Goal: Information Seeking & Learning: Learn about a topic

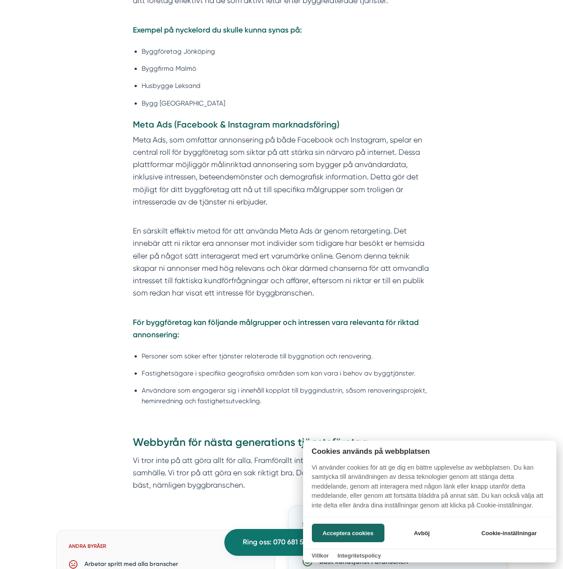
scroll to position [860, 0]
click at [416, 251] on div at bounding box center [281, 284] width 563 height 569
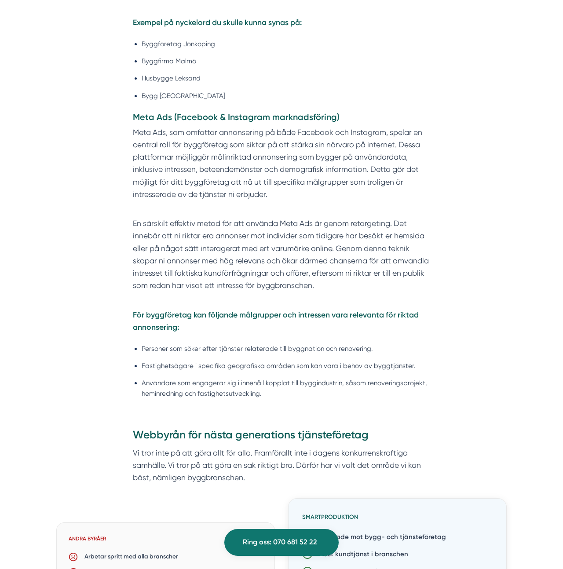
scroll to position [866, 0]
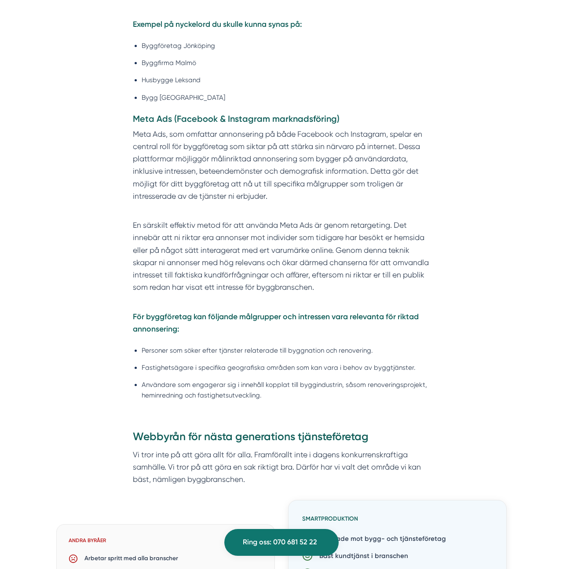
click at [368, 256] on p "En särskilt effektiv metod för att använda Meta Ads är genom retargeting. Det i…" at bounding box center [282, 256] width 298 height 99
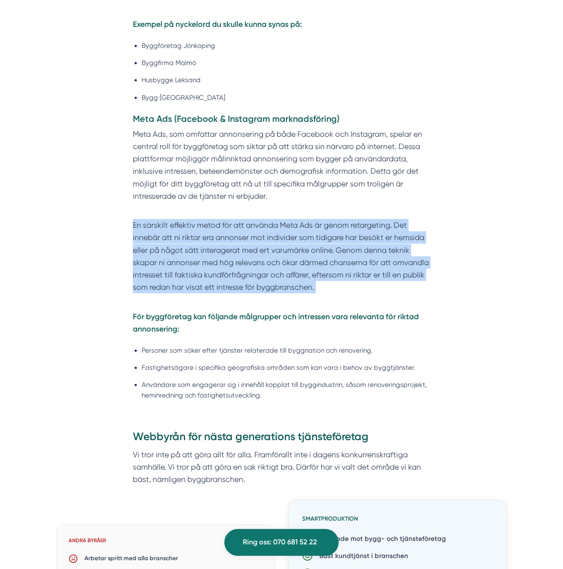
click at [368, 256] on p "En särskilt effektiv metod för att använda Meta Ads är genom retargeting. Det i…" at bounding box center [282, 256] width 298 height 99
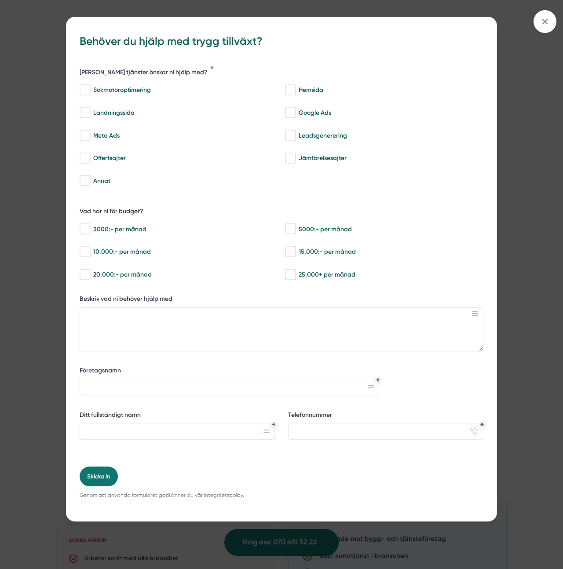
click at [251, 239] on div "3000:- per månad 5000:- per månad 10,000:- per månad 15,000:- per månad 20,000:…" at bounding box center [281, 250] width 403 height 65
click at [540, 19] on icon at bounding box center [545, 22] width 10 height 10
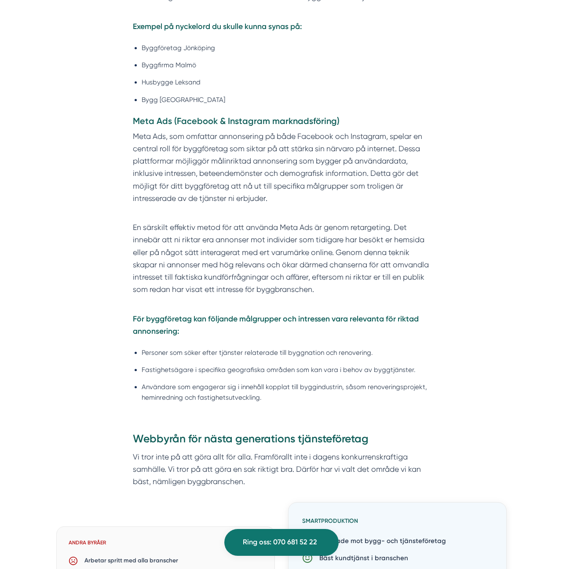
click at [410, 183] on p "Meta Ads, som omfattar annonsering på både Facebook och Instagram, spelar en ce…" at bounding box center [282, 167] width 298 height 74
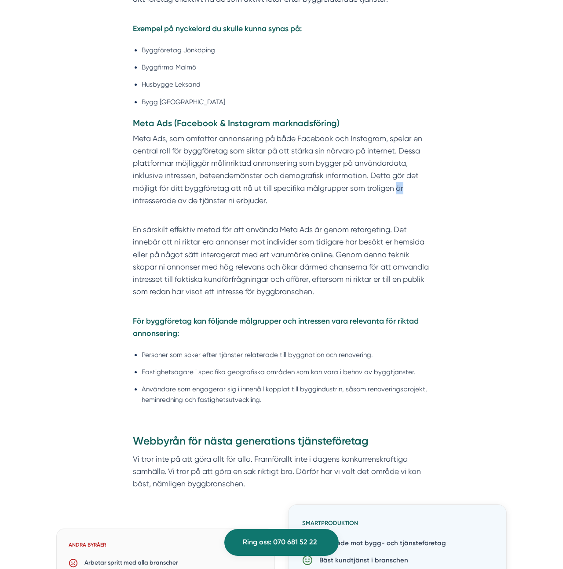
click at [410, 183] on p "Meta Ads, som omfattar annonsering på både Facebook och Instagram, spelar en ce…" at bounding box center [282, 169] width 298 height 74
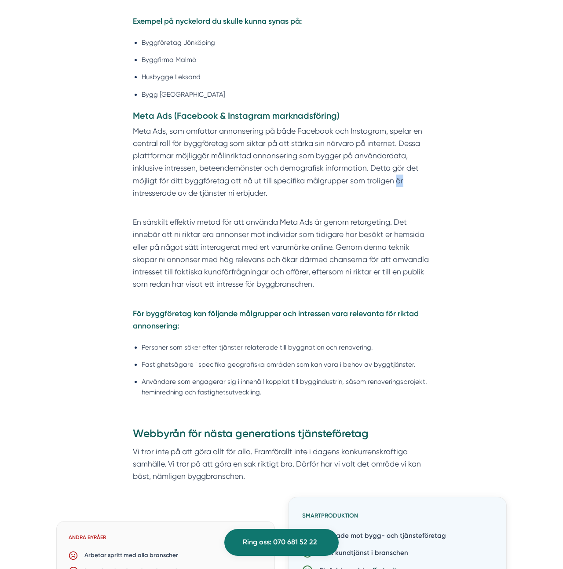
scroll to position [871, 0]
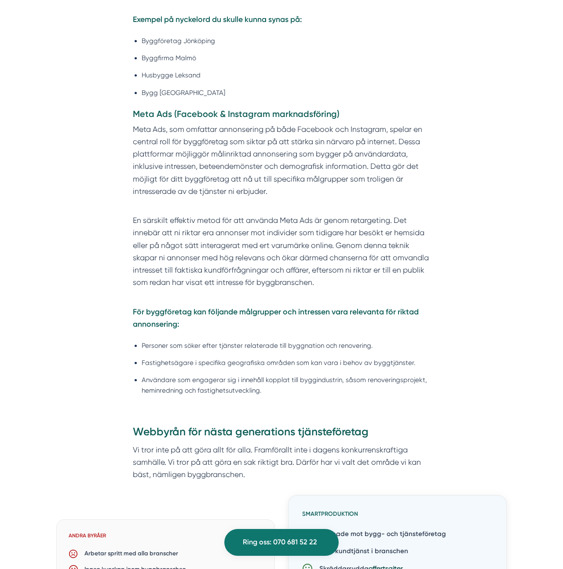
click at [307, 176] on p "Meta Ads, som omfattar annonsering på både Facebook och Instagram, spelar en ce…" at bounding box center [282, 160] width 298 height 74
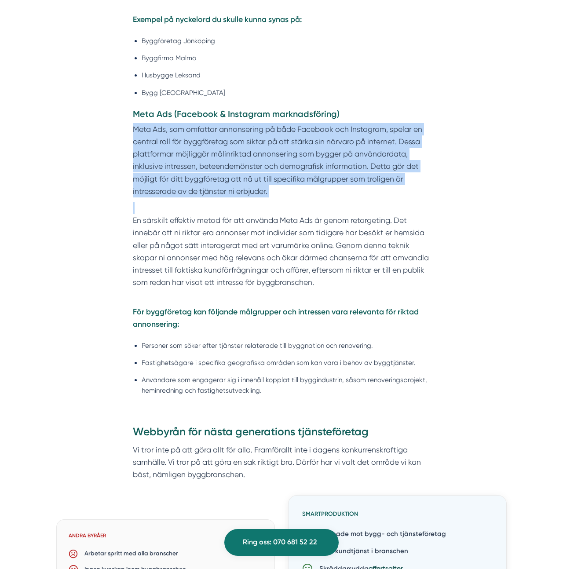
click at [307, 176] on p "Meta Ads, som omfattar annonsering på både Facebook och Instagram, spelar en ce…" at bounding box center [282, 160] width 298 height 74
